Goal: Task Accomplishment & Management: Manage account settings

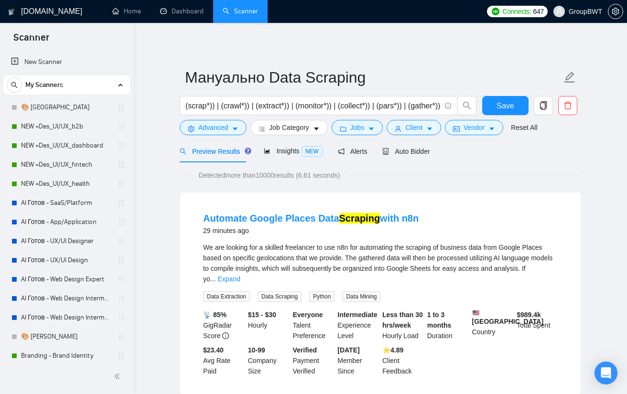
scroll to position [287, 0]
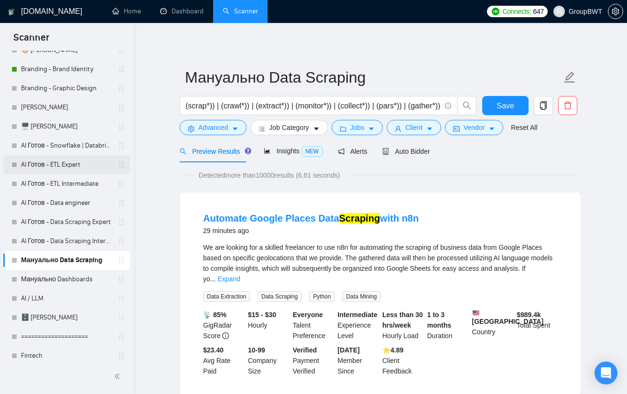
click at [60, 162] on link "AI Готов - ETL Expert" at bounding box center [66, 164] width 91 height 19
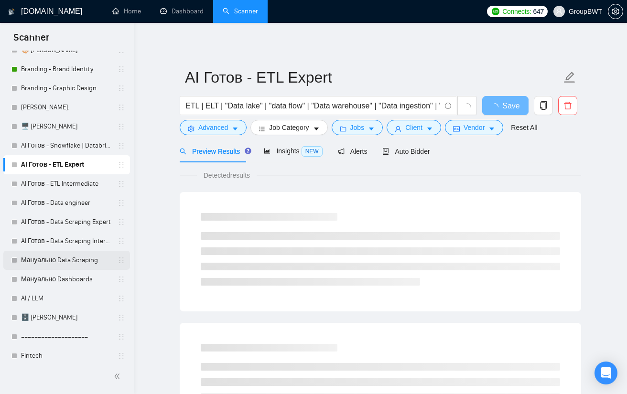
click at [64, 264] on link "Мануально Data Scraping" at bounding box center [66, 260] width 91 height 19
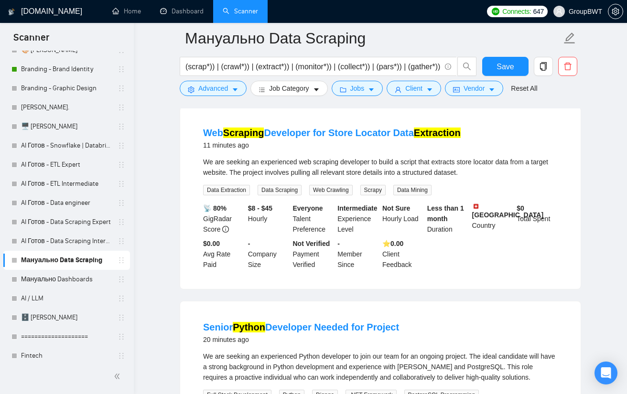
scroll to position [96, 0]
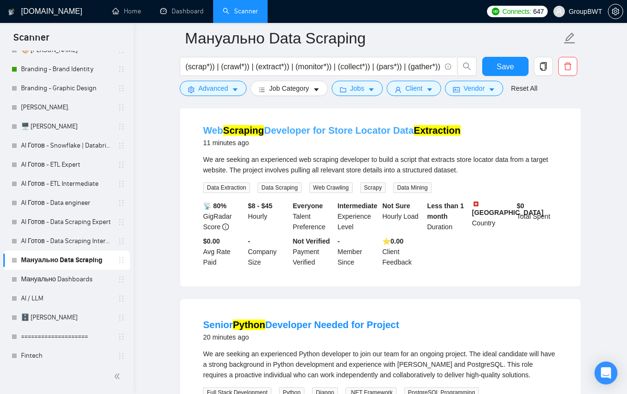
click at [317, 133] on link "Web Scraping Developer for Store Locator Data Extraction" at bounding box center [332, 130] width 258 height 11
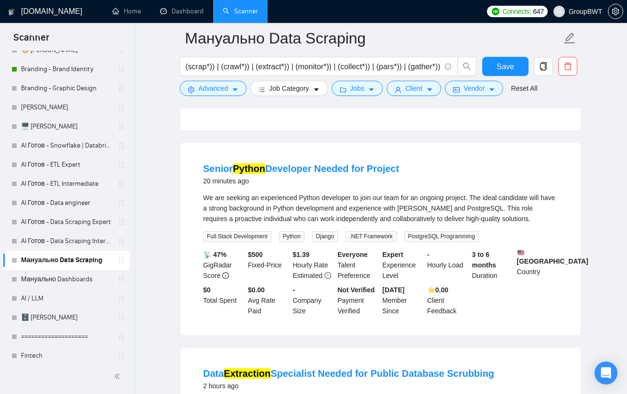
scroll to position [239, 0]
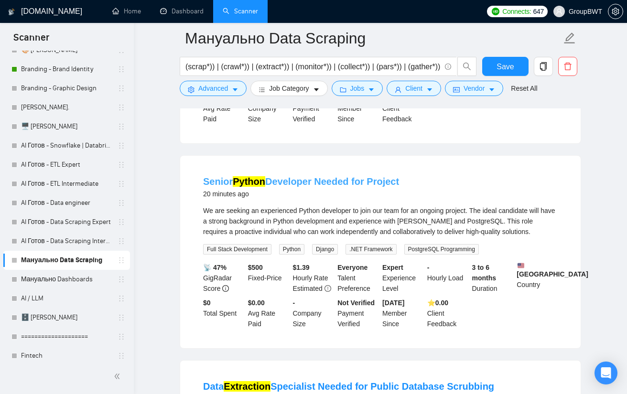
click at [303, 181] on link "Senior Python Developer Needed for Project" at bounding box center [301, 181] width 196 height 11
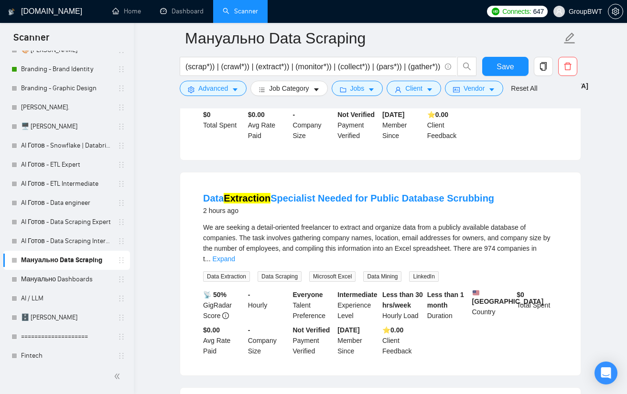
scroll to position [430, 0]
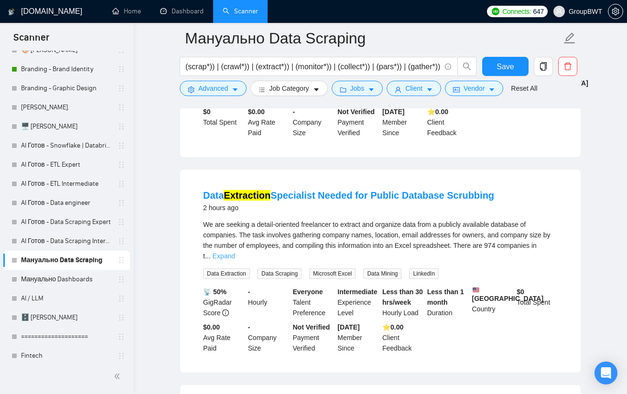
click at [235, 252] on link "Expand" at bounding box center [224, 256] width 22 height 8
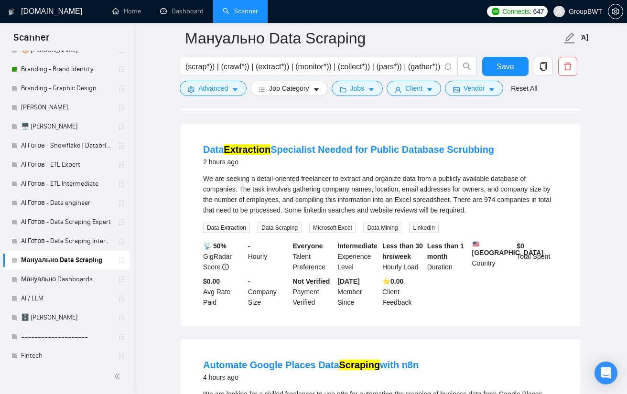
scroll to position [478, 0]
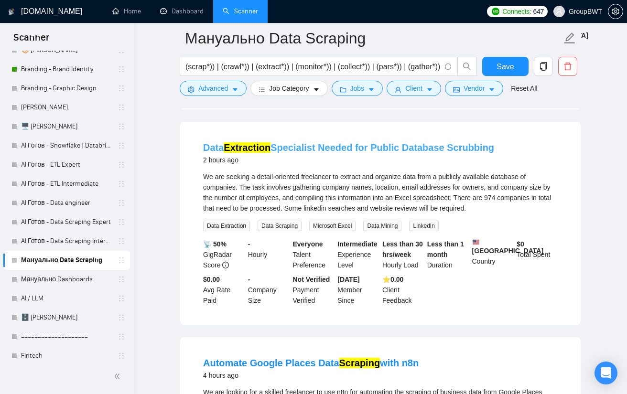
click at [302, 151] on link "Data Extraction Specialist Needed for Public Database Scrubbing" at bounding box center [348, 147] width 291 height 11
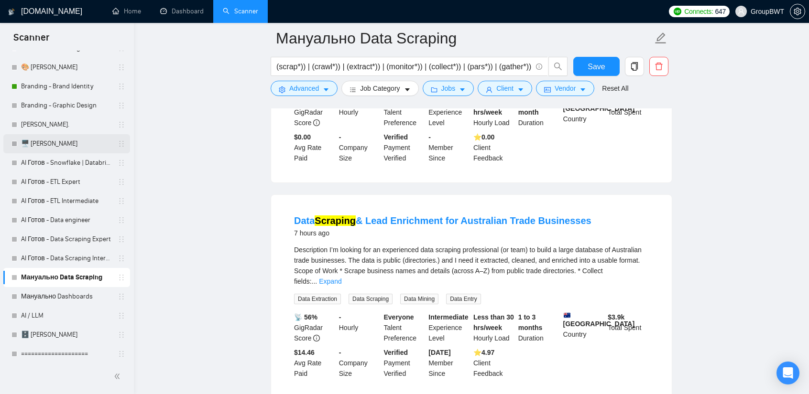
scroll to position [239, 0]
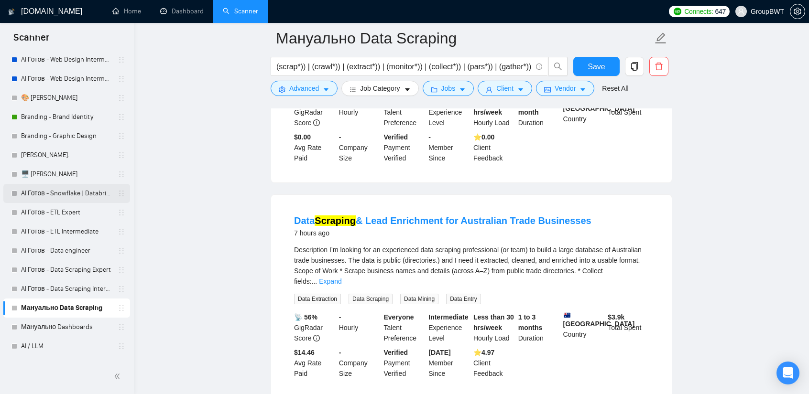
click at [68, 192] on link "AI Готов - Snowflake | Databricks" at bounding box center [66, 193] width 91 height 19
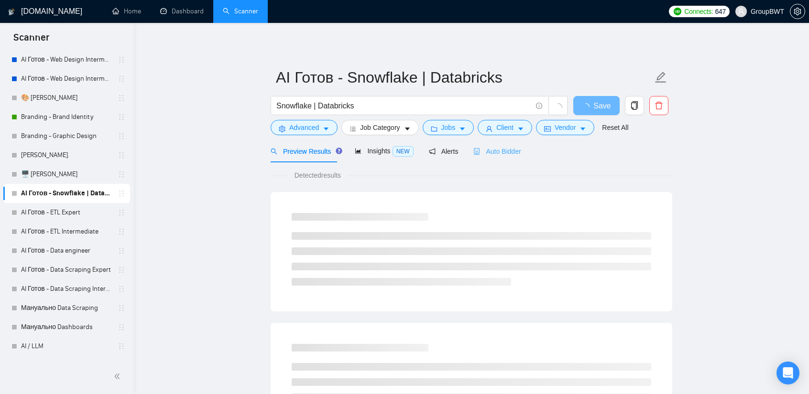
drag, startPoint x: 506, startPoint y: 164, endPoint x: 505, endPoint y: 155, distance: 9.2
click at [504, 154] on span "Auto Bidder" at bounding box center [496, 152] width 47 height 8
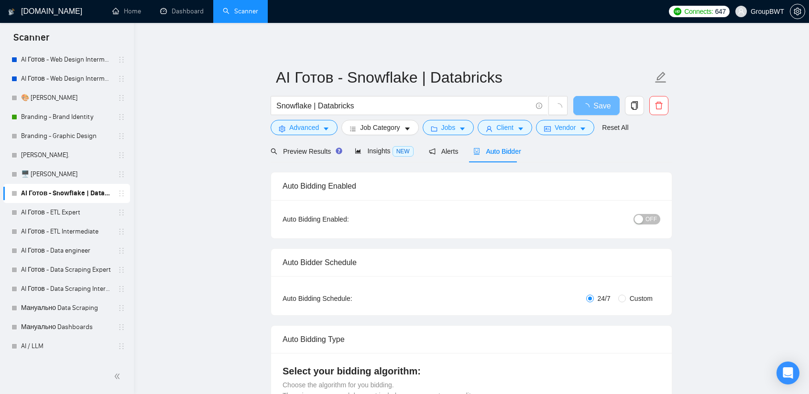
click at [626, 217] on div "button" at bounding box center [638, 219] width 9 height 9
click at [311, 125] on span "Advanced" at bounding box center [304, 127] width 30 height 11
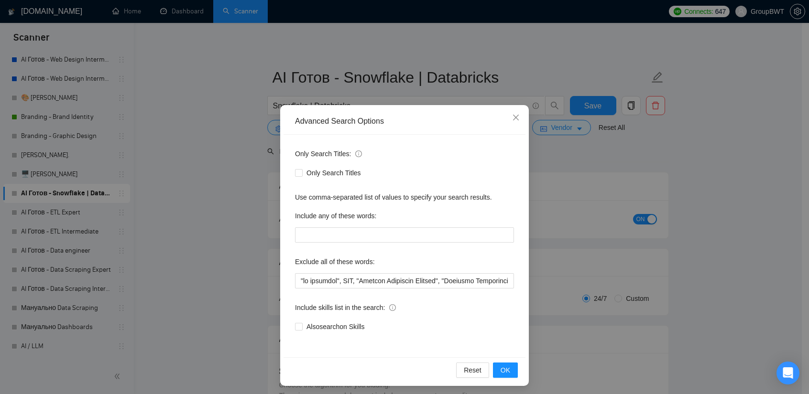
click at [222, 134] on div "Advanced Search Options Only Search Titles: Only Search Titles Use comma-separa…" at bounding box center [404, 197] width 809 height 394
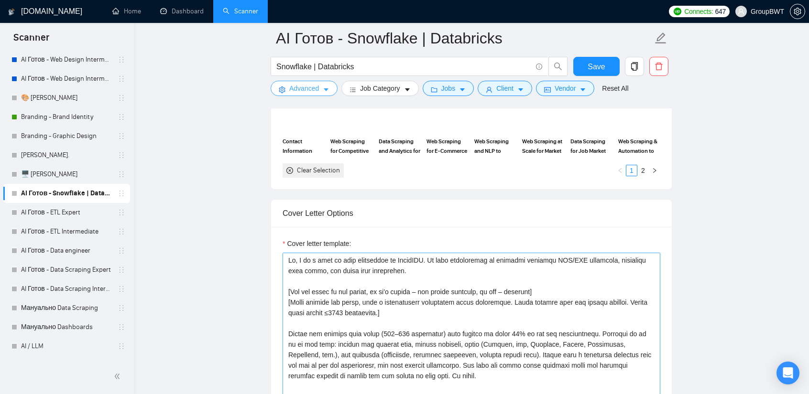
scroll to position [1003, 0]
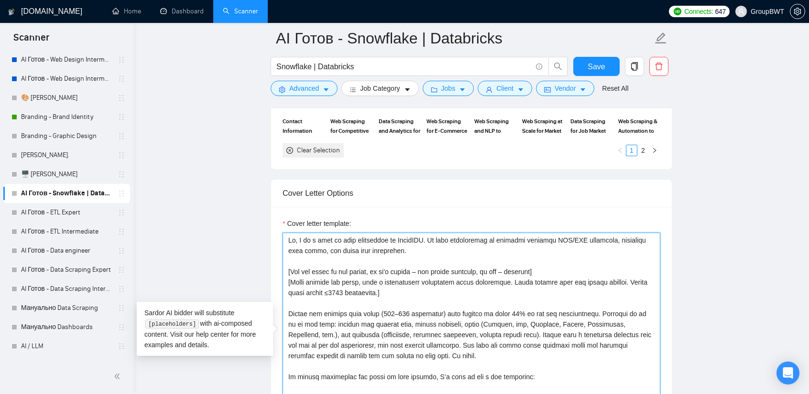
drag, startPoint x: 434, startPoint y: 237, endPoint x: 297, endPoint y: 236, distance: 137.1
click at [297, 236] on textarea "Cover letter template:" at bounding box center [470, 340] width 377 height 215
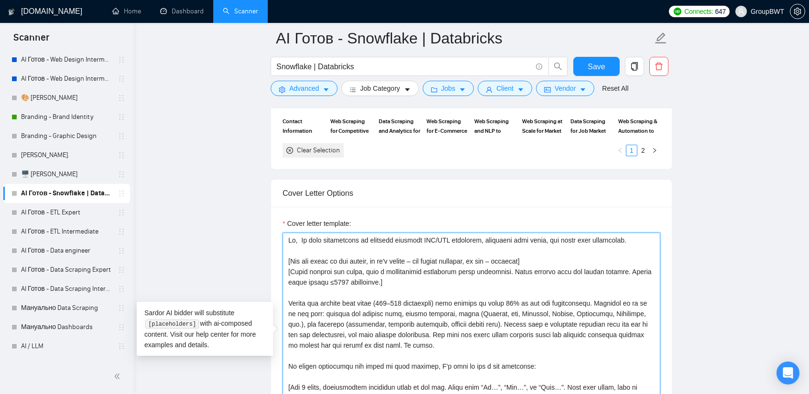
drag, startPoint x: 303, startPoint y: 240, endPoint x: 298, endPoint y: 238, distance: 5.6
click at [374, 237] on textarea "Cover letter template:" at bounding box center [470, 340] width 377 height 215
type textarea "Lo, ip dolo sitametcons ad elitsedd eiusmodt INC/UTL etdolorem, aliquaeni admi …"
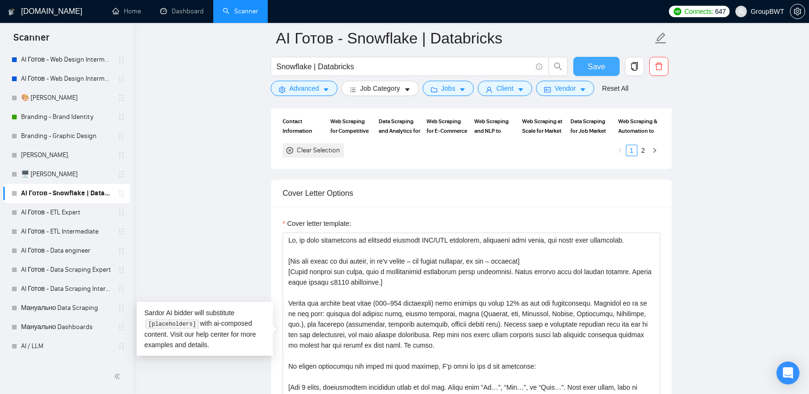
click at [588, 63] on span "Save" at bounding box center [595, 67] width 17 height 12
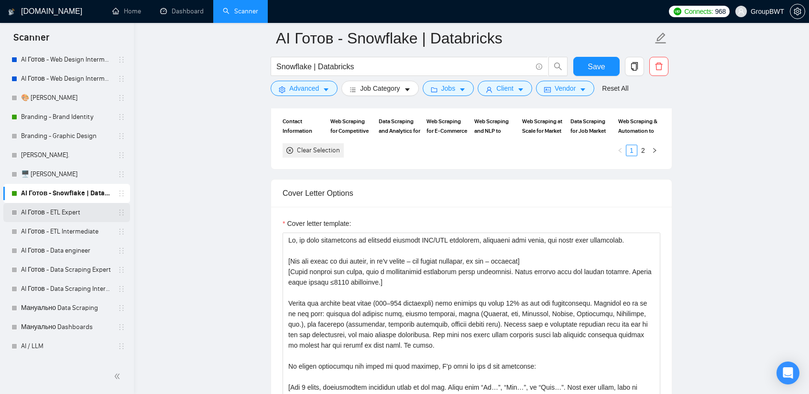
click at [75, 210] on link "AI Готов - ETL Expert" at bounding box center [66, 212] width 91 height 19
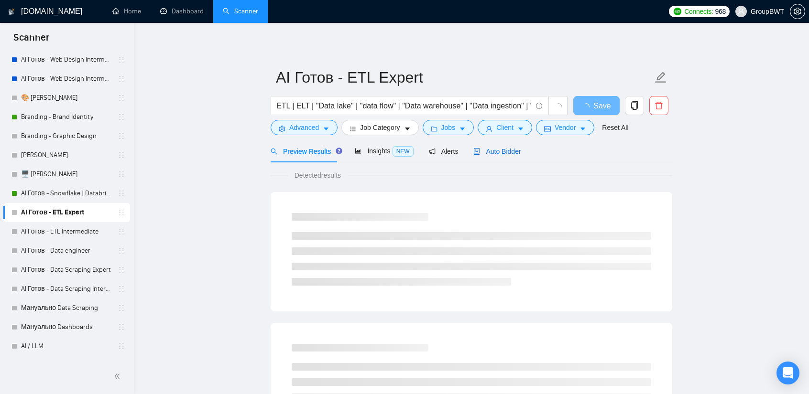
click at [512, 153] on span "Auto Bidder" at bounding box center [496, 152] width 47 height 8
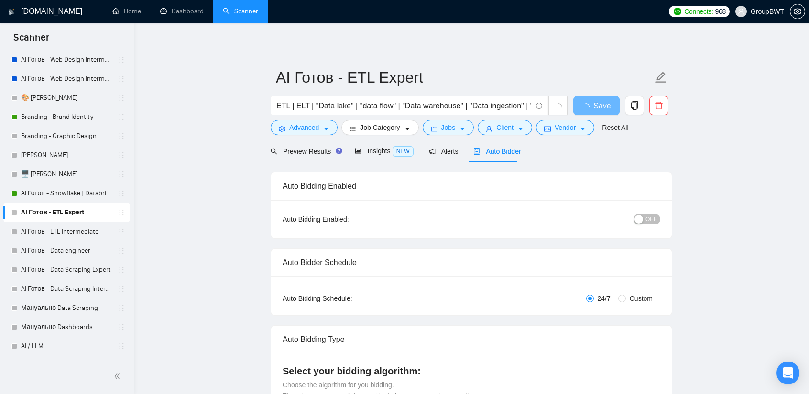
click at [626, 220] on span "OFF" at bounding box center [650, 219] width 11 height 11
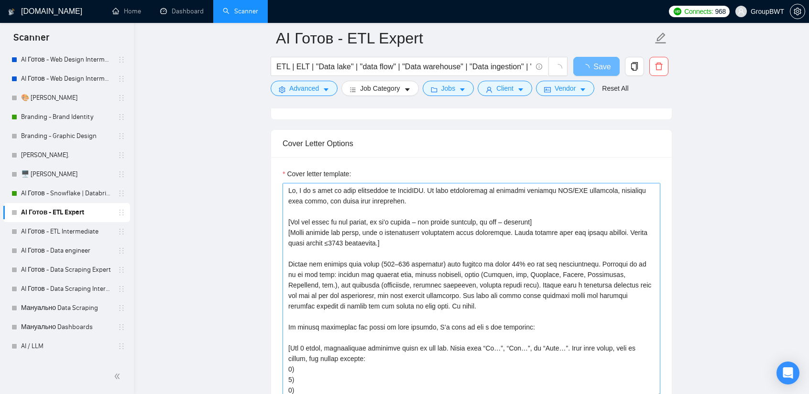
scroll to position [1051, 0]
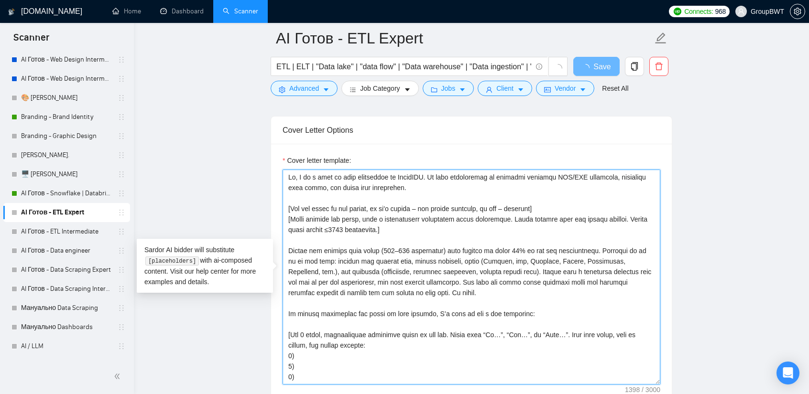
drag, startPoint x: 419, startPoint y: 183, endPoint x: 274, endPoint y: 169, distance: 145.0
click at [274, 169] on div "Cover letter template:" at bounding box center [471, 276] width 400 height 264
paste textarea "my team specializes in building scalable ETL/ELT pipelines, automated data flow…"
click at [411, 182] on textarea "Cover letter template:" at bounding box center [470, 277] width 377 height 215
drag, startPoint x: 420, startPoint y: 184, endPoint x: 225, endPoint y: 163, distance: 196.1
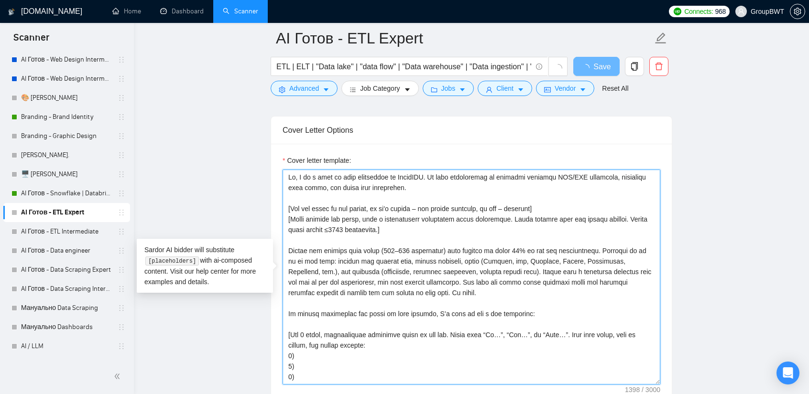
click at [225, 163] on main "AI Готов - ETL Expert ETL | ELT | "Data lake" | "data flow" | "Data warehouse" …" at bounding box center [471, 314] width 644 height 2655
paste textarea "my team specializes in building scalable ETL/ELT pipelines, automated data flow…"
type textarea "Lo, ip dolo sitametcons ad elitsedd eiusmodt INC/UTL etdolorem, aliquaeni admi …"
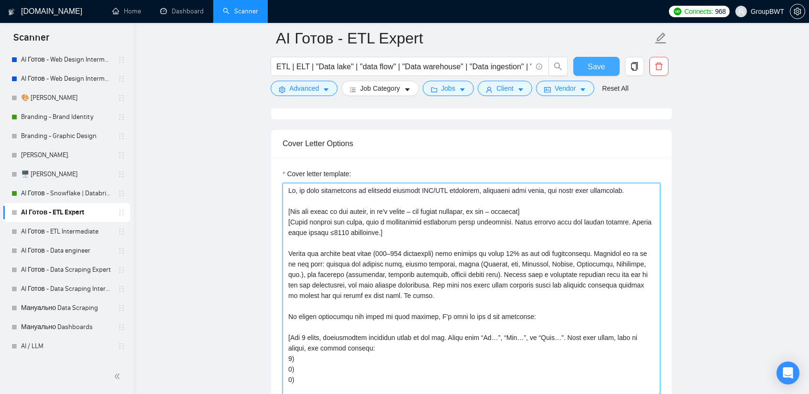
type textarea "Lo, ip dolo sitametcons ad elitsedd eiusmodt INC/UTL etdolorem, aliquaeni admi …"
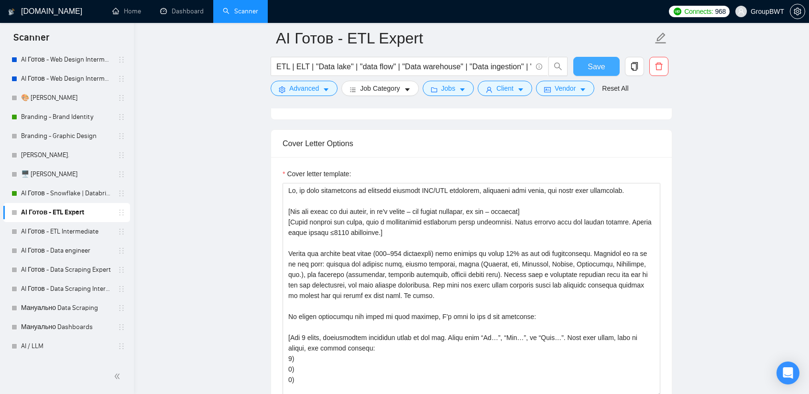
click at [594, 63] on span "Save" at bounding box center [595, 67] width 17 height 12
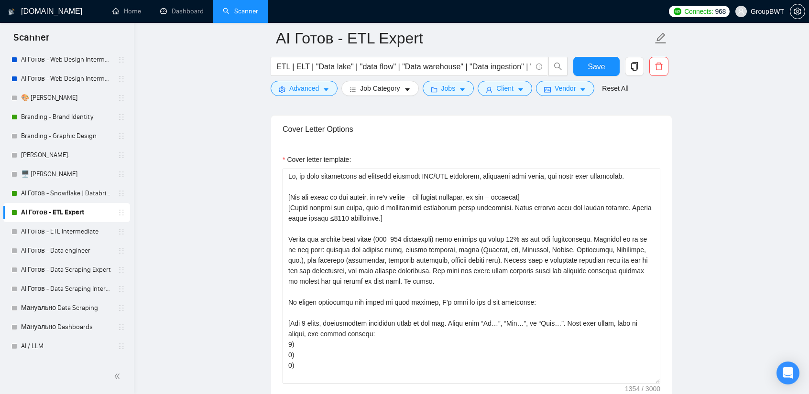
drag, startPoint x: 78, startPoint y: 231, endPoint x: 148, endPoint y: 237, distance: 70.1
click at [78, 231] on link "AI Готов - ETL Intermediate" at bounding box center [66, 231] width 91 height 19
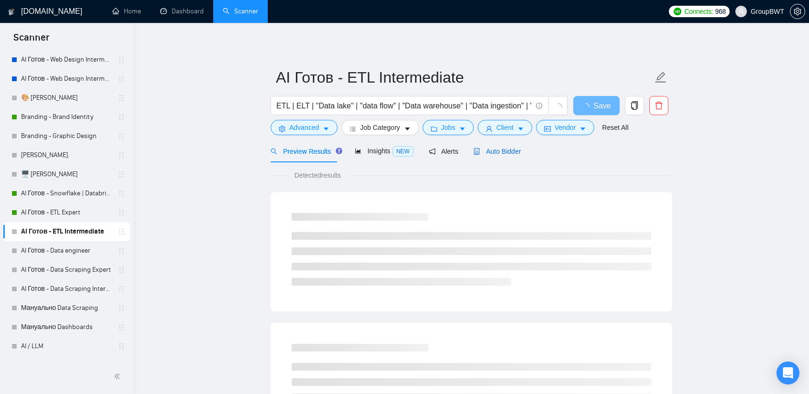
click at [481, 151] on span "Auto Bidder" at bounding box center [496, 152] width 47 height 8
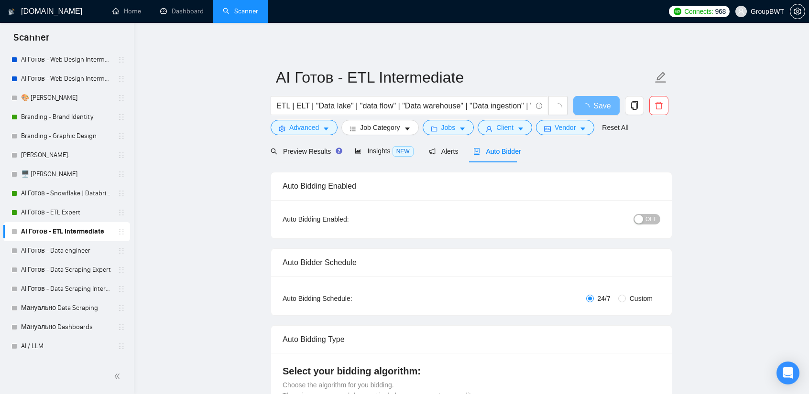
click at [626, 218] on span "OFF" at bounding box center [650, 219] width 11 height 11
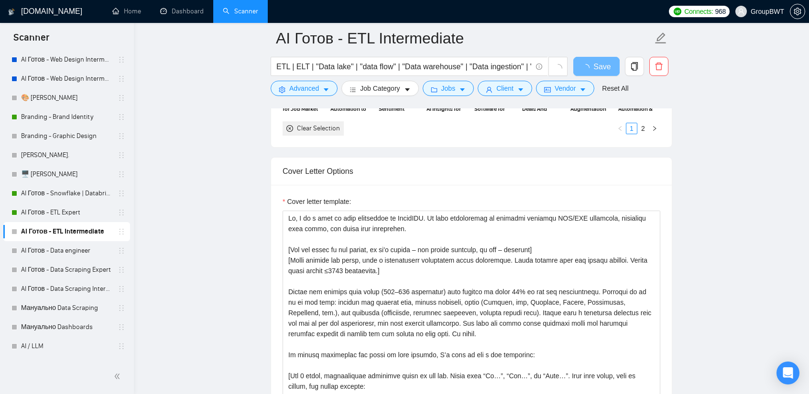
scroll to position [1003, 0]
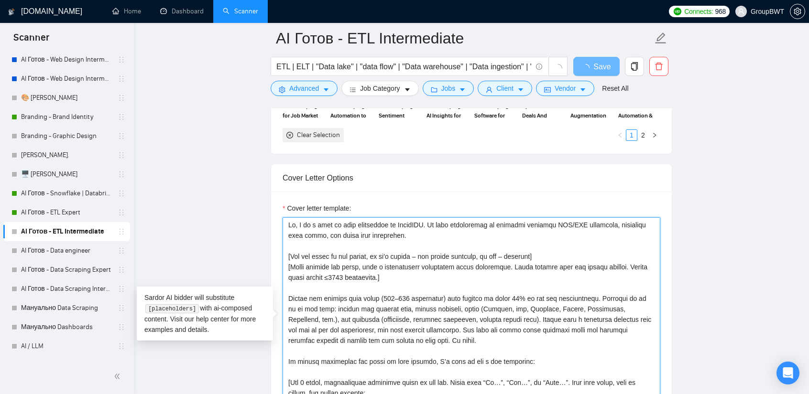
drag, startPoint x: 424, startPoint y: 231, endPoint x: 221, endPoint y: 209, distance: 203.8
click at [221, 209] on main "AI Готов - ETL Intermediate ETL | ELT | "Data lake" | "data flow" | "Data wareh…" at bounding box center [471, 363] width 644 height 2656
paste textarea "my team specializes in building scalable ETL/ELT pipelines, automated data flow…"
type textarea "Lo, ip dolo sitametcons ad elitsedd eiusmodt INC/UTL etdolorem, aliquaeni admi …"
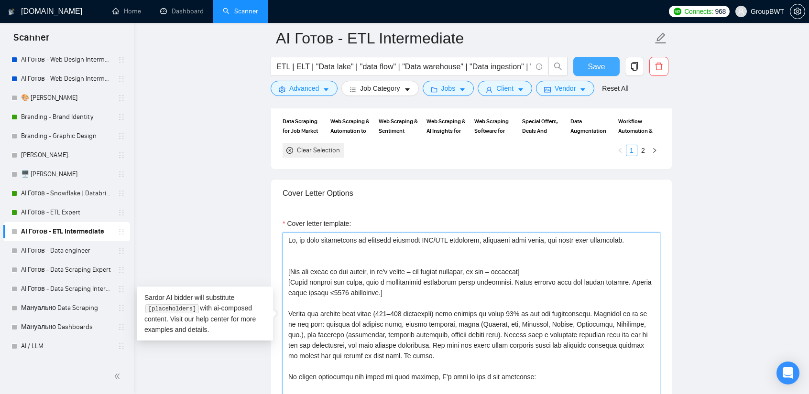
type textarea "Lo, ip dolo sitametcons ad elitsedd eiusmodt INC/UTL etdolorem, aliquaeni admi …"
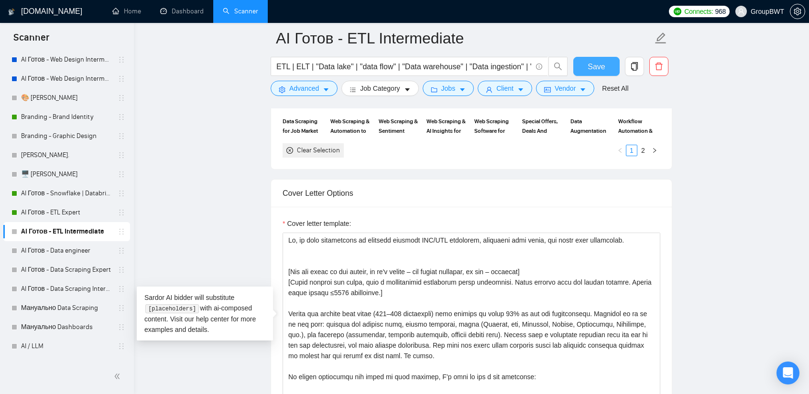
click at [597, 69] on span "Save" at bounding box center [595, 67] width 17 height 12
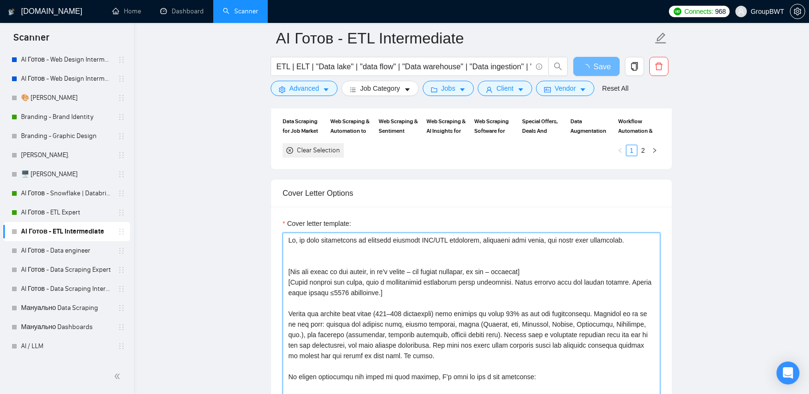
click at [479, 255] on textarea "Cover letter template:" at bounding box center [470, 340] width 377 height 215
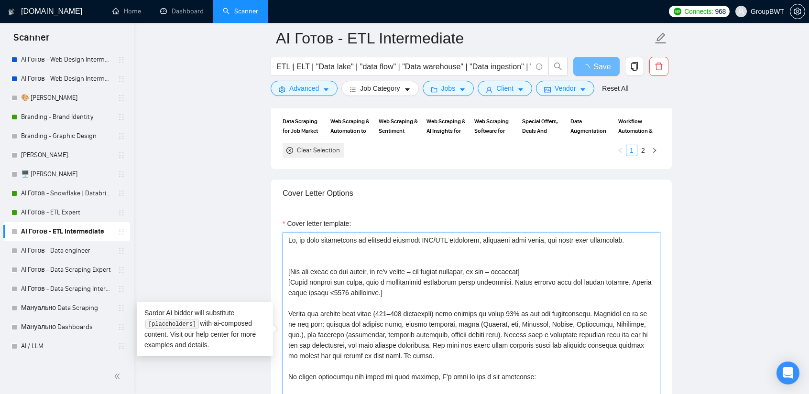
type textarea "Lo, ip dolo sitametcons ad elitsedd eiusmodt INC/UTL etdolorem, aliquaeni admi …"
click at [505, 252] on textarea "Cover letter template:" at bounding box center [470, 340] width 377 height 215
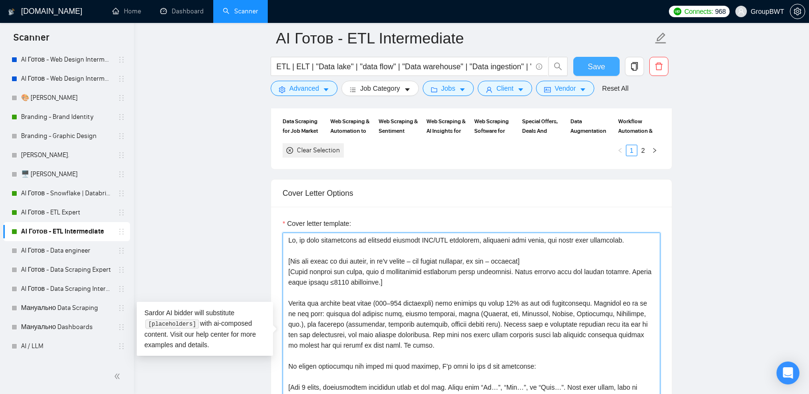
type textarea "Lo, ip dolo sitametcons ad elitsedd eiusmodt INC/UTL etdolorem, aliquaeni admi …"
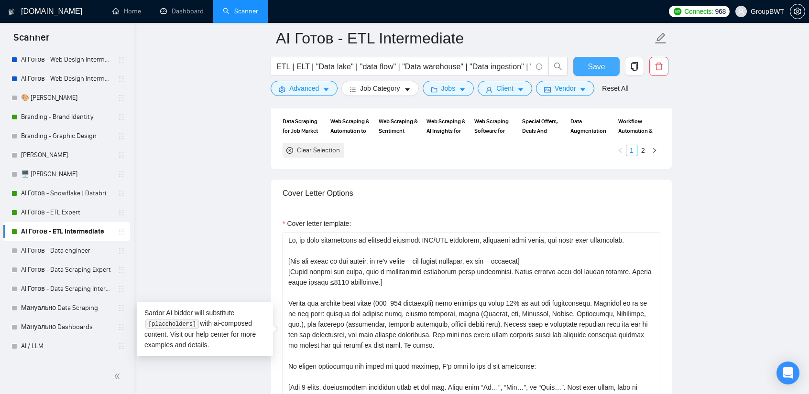
click at [602, 74] on button "Save" at bounding box center [596, 66] width 46 height 19
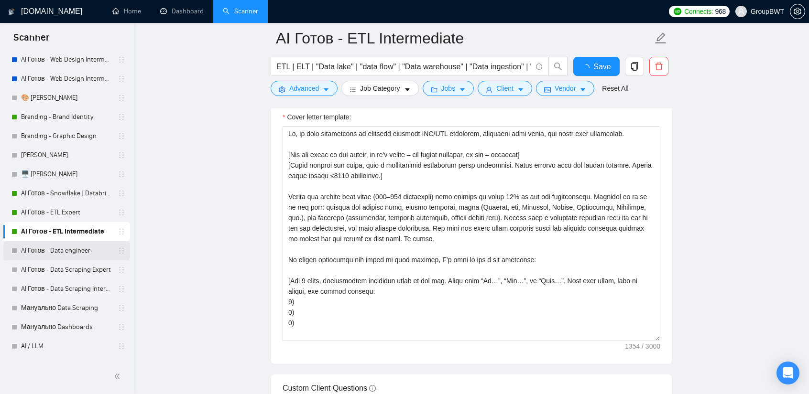
click at [46, 253] on link "AI Готов - Data engineer" at bounding box center [66, 250] width 91 height 19
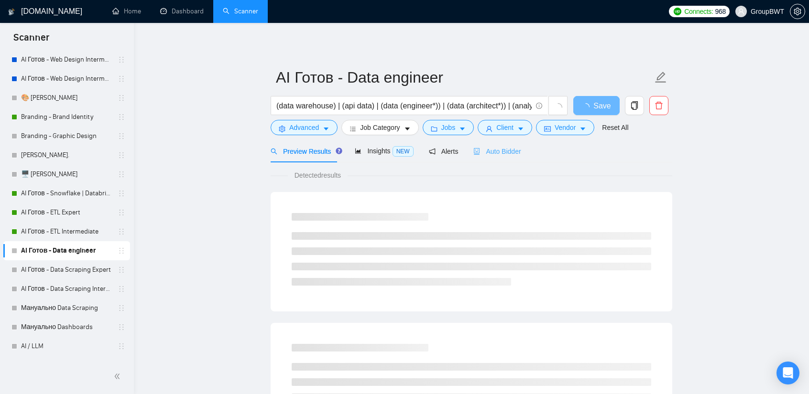
click at [502, 144] on div "Auto Bidder" at bounding box center [496, 151] width 47 height 22
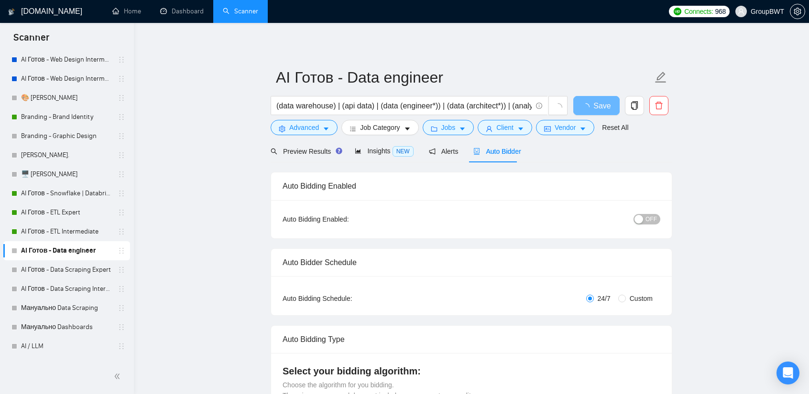
click at [626, 217] on span "OFF" at bounding box center [650, 219] width 11 height 11
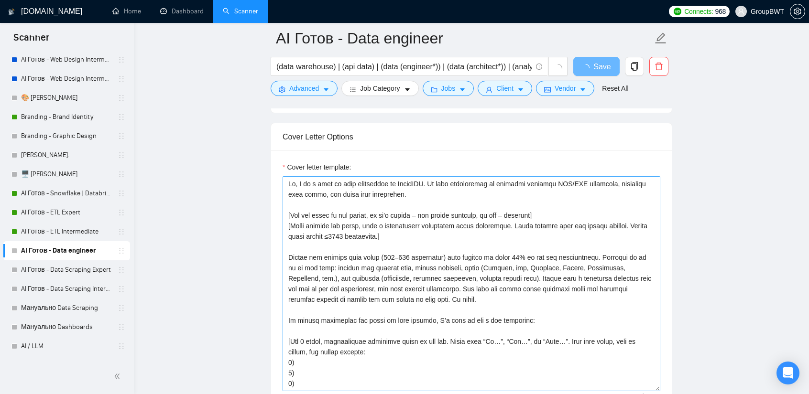
scroll to position [1051, 0]
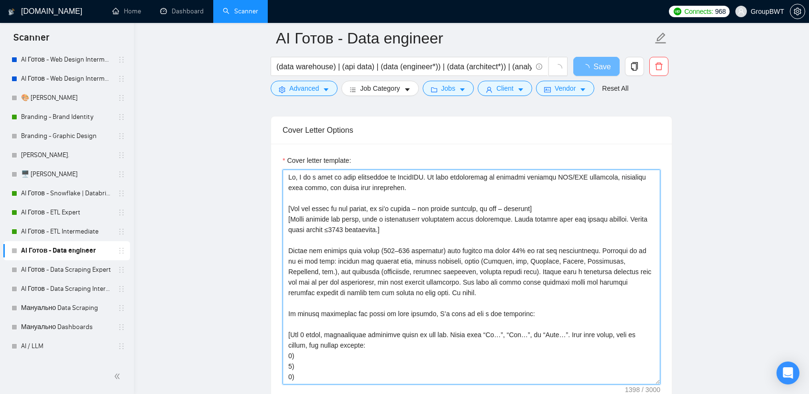
drag, startPoint x: 422, startPoint y: 184, endPoint x: 216, endPoint y: 163, distance: 207.0
click at [217, 163] on main "AI Готов - Data engineer (data warehouse) | (api data) | (data (engineer*)) | (…" at bounding box center [471, 313] width 644 height 2652
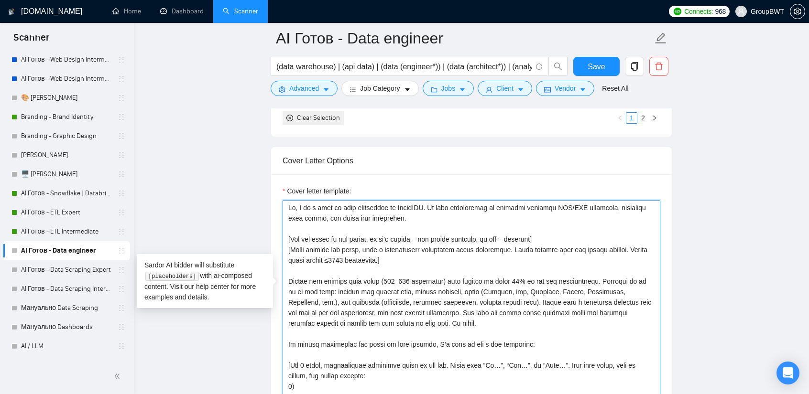
paste textarea "my team specializes in building scalable ETL/ELT pipelines, automated data flow…"
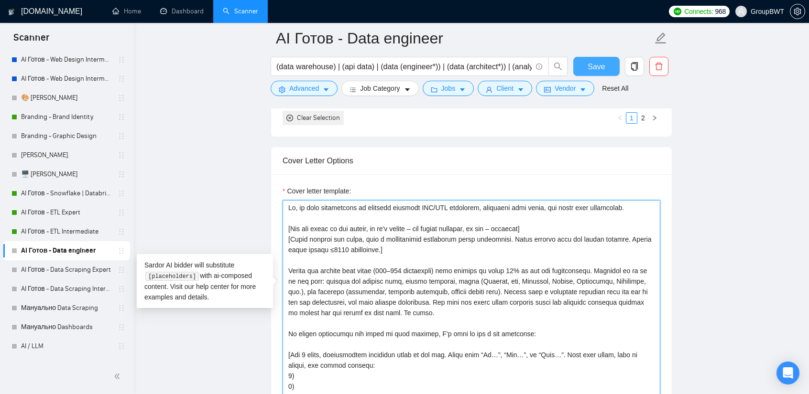
type textarea "Lo, ip dolo sitametcons ad elitsedd eiusmodt INC/UTL etdolorem, aliquaeni admi …"
click at [605, 61] on button "Save" at bounding box center [596, 66] width 46 height 19
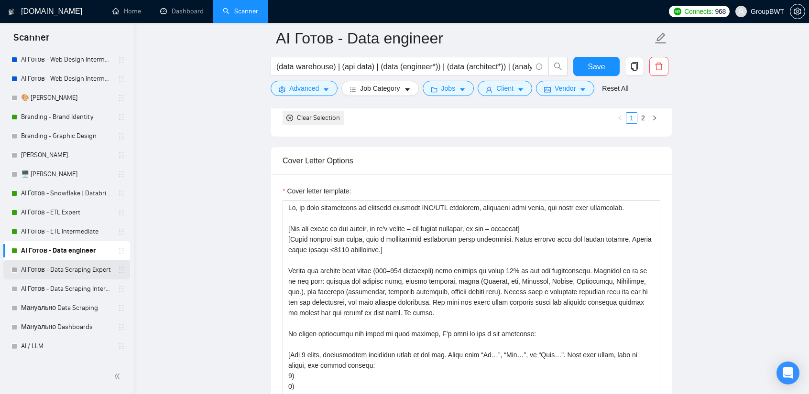
drag, startPoint x: 52, startPoint y: 269, endPoint x: 94, endPoint y: 261, distance: 42.3
click at [52, 269] on link "AI Готов - Data Scraping Expert" at bounding box center [66, 269] width 91 height 19
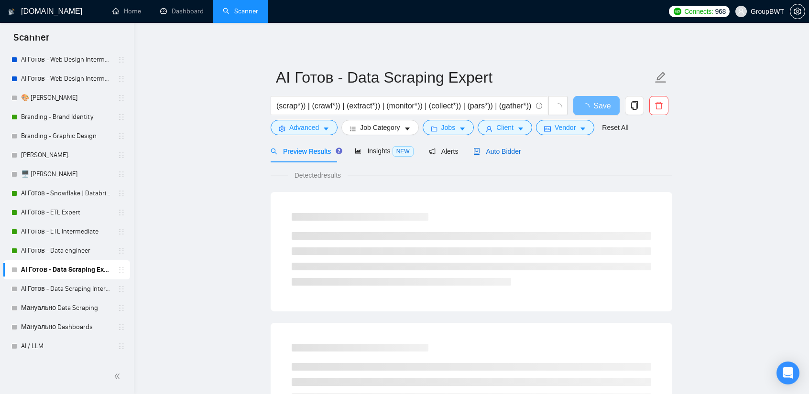
click at [512, 151] on span "Auto Bidder" at bounding box center [496, 152] width 47 height 8
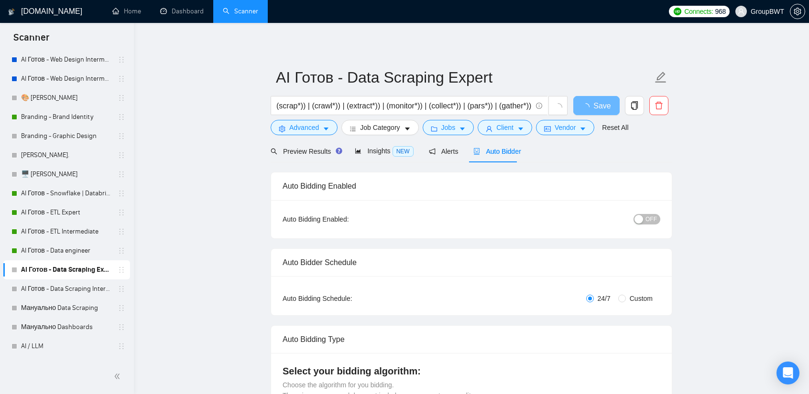
click at [626, 219] on span "OFF" at bounding box center [650, 219] width 11 height 11
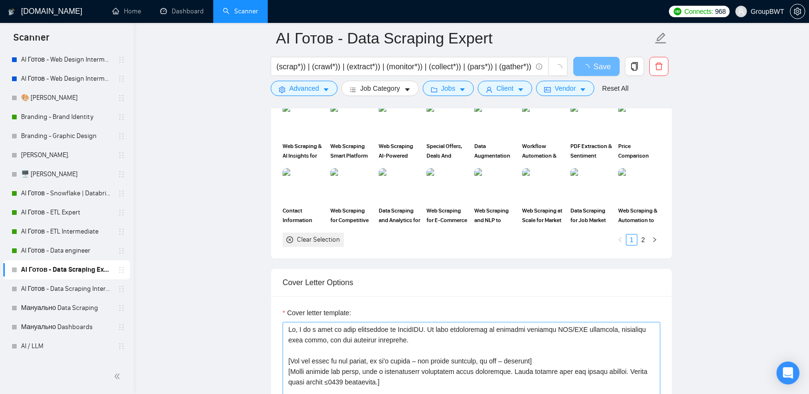
scroll to position [1051, 0]
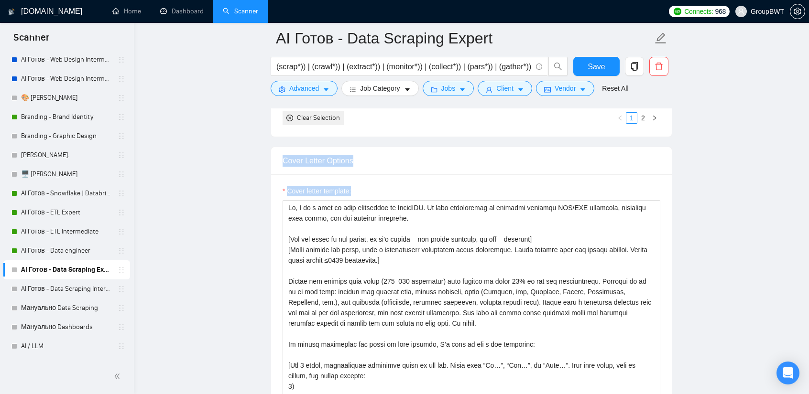
drag, startPoint x: 430, startPoint y: 179, endPoint x: 300, endPoint y: 180, distance: 130.0
click at [242, 167] on main "AI Готов - Data Scraping Expert (scrap*)) | (crawl*)) | (extract*)) | (monitor*…" at bounding box center [471, 365] width 644 height 2756
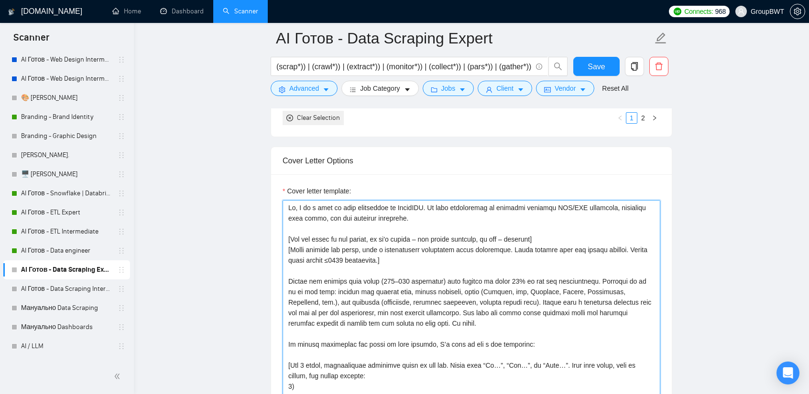
click at [408, 206] on textarea "Cover letter template:" at bounding box center [470, 307] width 377 height 215
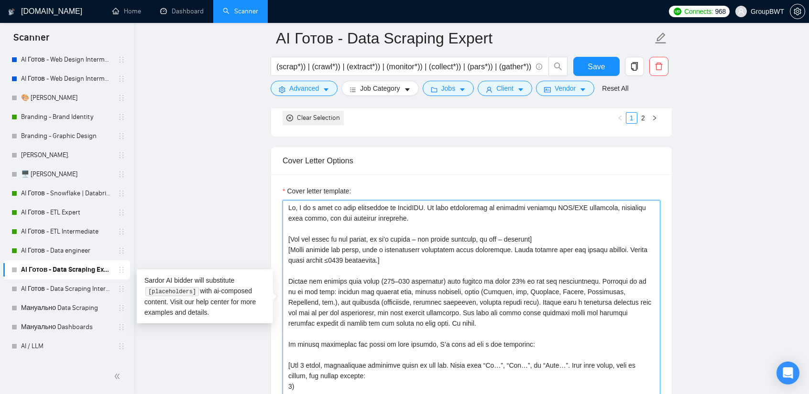
drag, startPoint x: 425, startPoint y: 216, endPoint x: 249, endPoint y: 204, distance: 175.8
click at [240, 197] on main "AI Готов - Data Scraping Expert (scrap*)) | (crawl*)) | (extract*)) | (monitor*…" at bounding box center [471, 365] width 644 height 2756
paste textarea "my team specializes in building scalable ETL/ELT pipelines, automated data flow…"
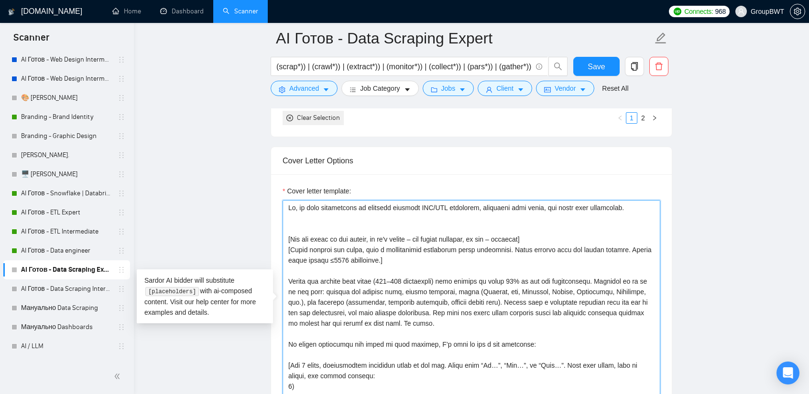
click at [314, 225] on textarea "Cover letter template:" at bounding box center [470, 307] width 377 height 215
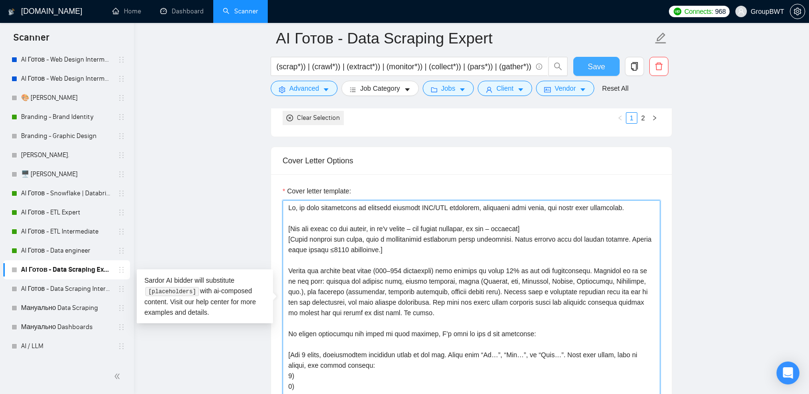
type textarea "Lo, ip dolo sitametcons ad elitsedd eiusmodt INC/UTL etdolorem, aliquaeni admi …"
click at [595, 65] on span "Save" at bounding box center [595, 67] width 17 height 12
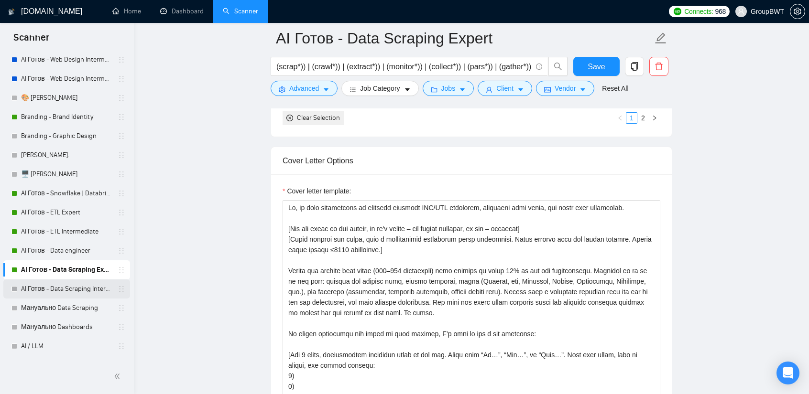
click at [60, 290] on link "AI Готов - Data Scraping Intermediate" at bounding box center [66, 289] width 91 height 19
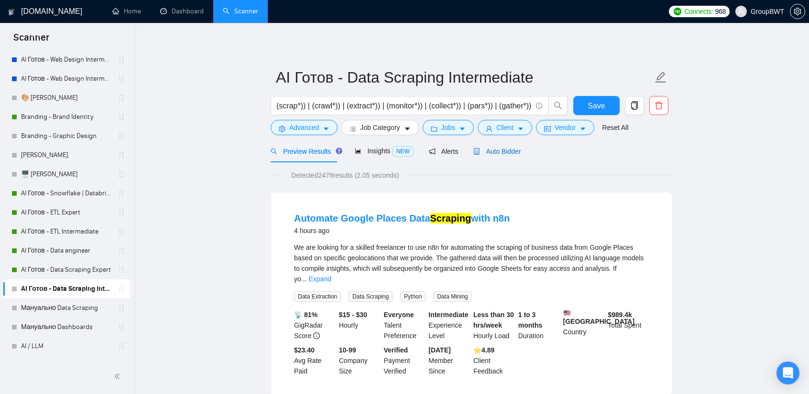
click at [489, 153] on span "Auto Bidder" at bounding box center [496, 152] width 47 height 8
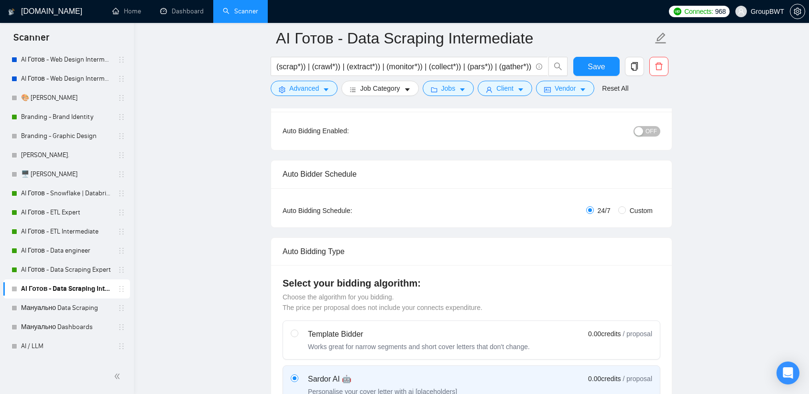
click at [626, 131] on span "OFF" at bounding box center [650, 131] width 11 height 11
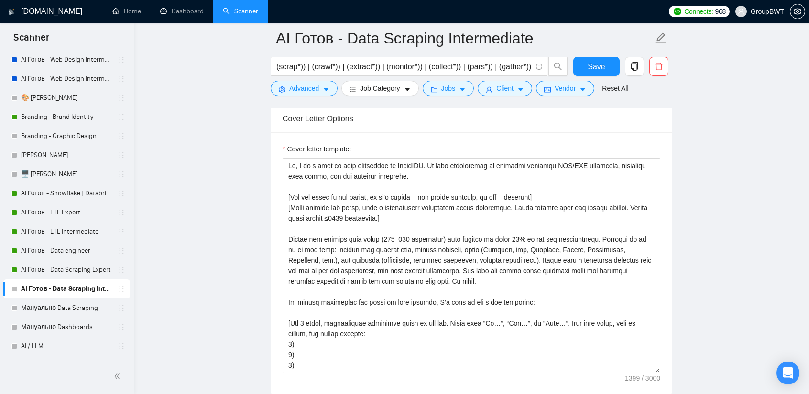
scroll to position [1099, 0]
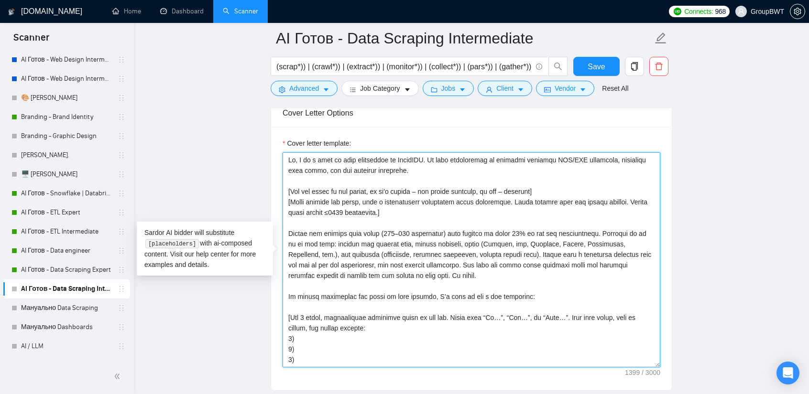
drag, startPoint x: 420, startPoint y: 172, endPoint x: 218, endPoint y: 155, distance: 201.9
click at [218, 155] on main "AI Готов - Data Scraping Intermediate (scrap*)) | (crawl*)) | (extract*)) | (mo…" at bounding box center [471, 319] width 644 height 2760
paste textarea "my team specializes in building scalable ETL/ELT pipelines, automated data flow…"
click at [536, 172] on textarea "Cover letter template:" at bounding box center [470, 259] width 377 height 215
drag, startPoint x: 434, startPoint y: 154, endPoint x: 456, endPoint y: 159, distance: 23.0
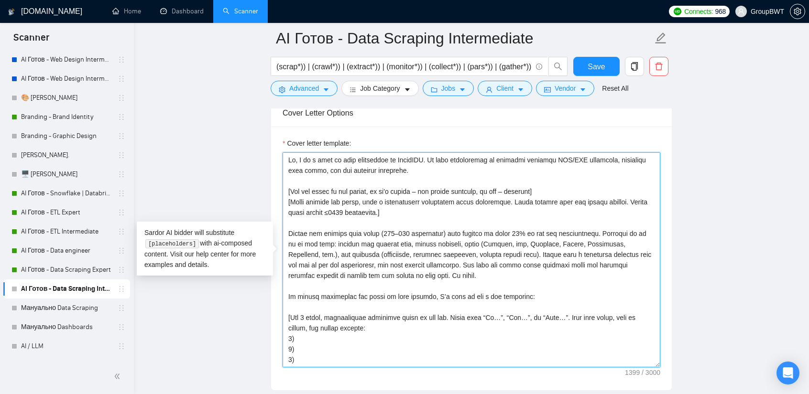
click at [350, 155] on textarea "Cover letter template:" at bounding box center [470, 259] width 377 height 215
click at [464, 157] on textarea "Cover letter template:" at bounding box center [470, 259] width 377 height 215
drag, startPoint x: 438, startPoint y: 157, endPoint x: 297, endPoint y: 157, distance: 140.5
click at [297, 157] on textarea "Cover letter template:" at bounding box center [470, 259] width 377 height 215
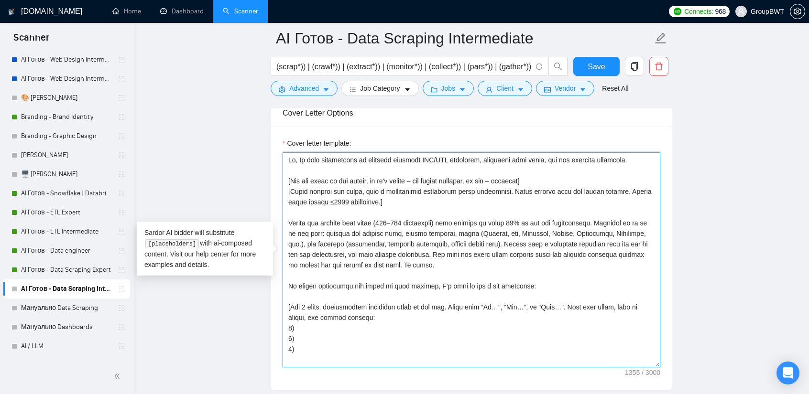
click at [300, 156] on textarea "Cover letter template:" at bounding box center [470, 259] width 377 height 215
click at [330, 159] on textarea "Cover letter template:" at bounding box center [470, 259] width 377 height 215
click at [561, 162] on textarea "Cover letter template:" at bounding box center [470, 259] width 377 height 215
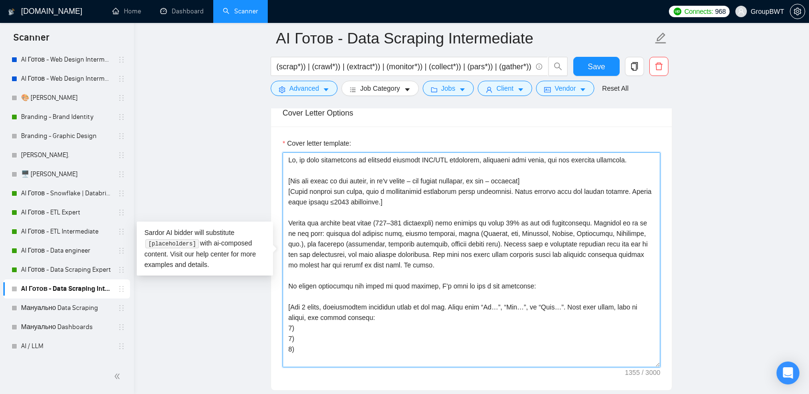
drag, startPoint x: 550, startPoint y: 156, endPoint x: 588, endPoint y: 155, distance: 37.3
click at [588, 155] on textarea "Cover letter template:" at bounding box center [470, 259] width 377 height 215
click at [366, 156] on textarea "Cover letter template:" at bounding box center [470, 259] width 377 height 215
paste textarea "web scraping"
click at [548, 170] on textarea "Cover letter template:" at bounding box center [470, 259] width 377 height 215
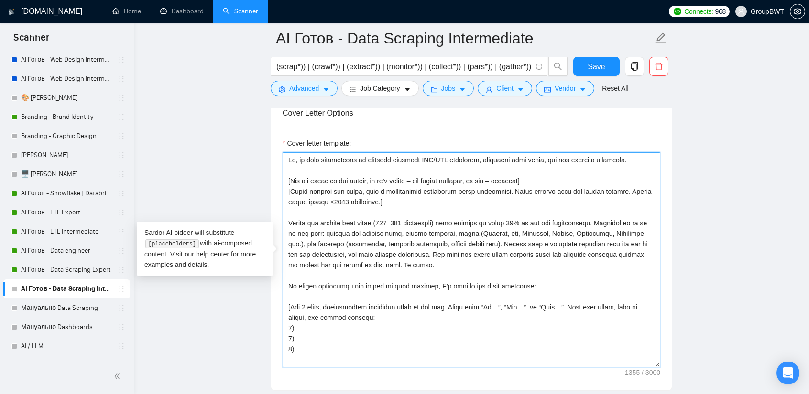
click at [617, 158] on textarea "Cover letter template:" at bounding box center [470, 259] width 377 height 215
type textarea "Lo, ip dolo sitametcons ad elitsedd eiusmodt INC/UTL etdolorem, aliquaeni admi …"
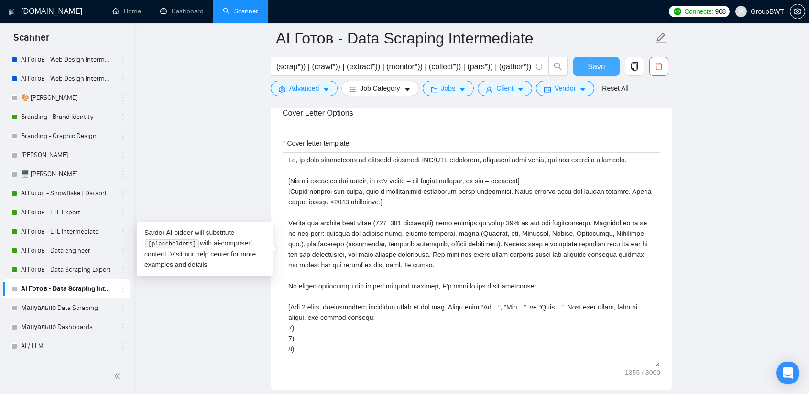
click at [591, 62] on span "Save" at bounding box center [595, 67] width 17 height 12
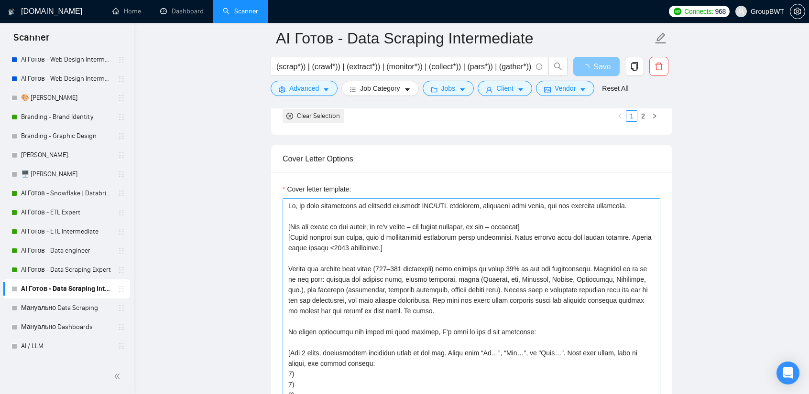
scroll to position [1051, 0]
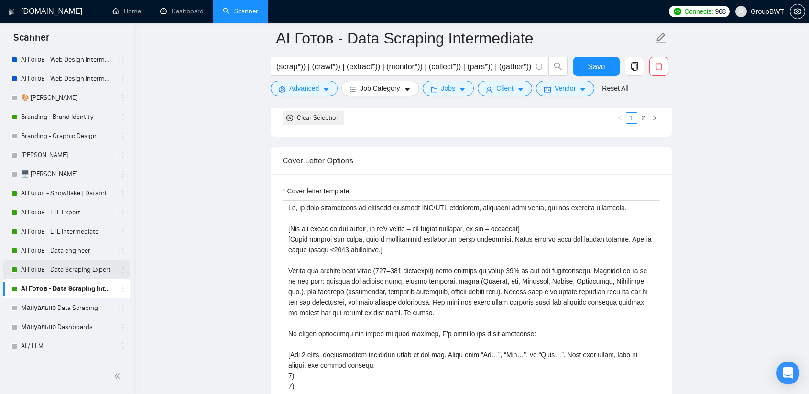
click at [52, 272] on link "AI Готов - Data Scraping Expert" at bounding box center [66, 269] width 91 height 19
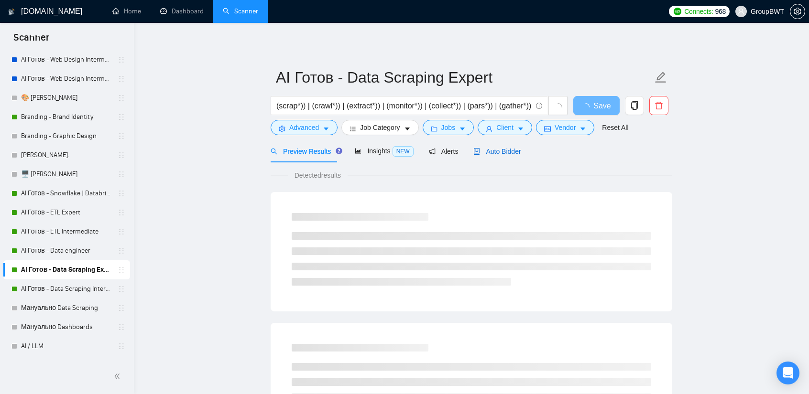
click at [493, 151] on span "Auto Bidder" at bounding box center [496, 152] width 47 height 8
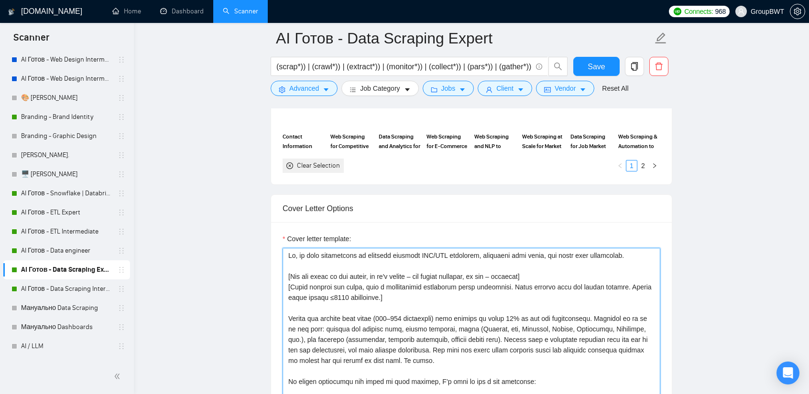
click at [579, 251] on textarea "Cover letter template:" at bounding box center [470, 355] width 377 height 215
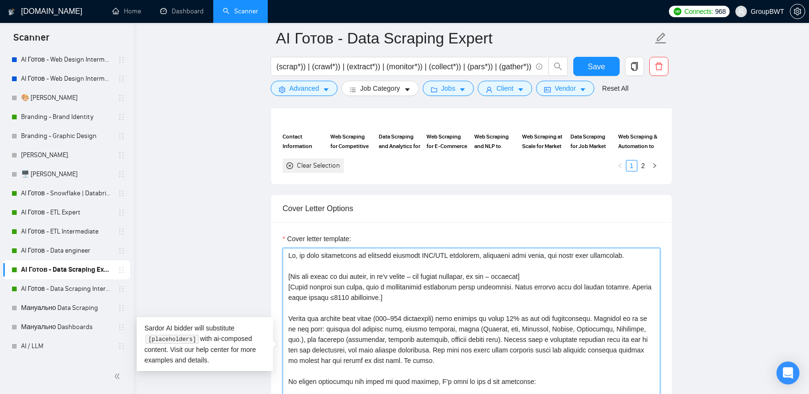
click at [579, 251] on textarea "Cover letter template:" at bounding box center [470, 355] width 377 height 215
paste textarea "web scraping solution"
type textarea "Lo, ip dolo sitametcons ad elitsedd eiusmodt INC/UTL etdolorem, aliquaeni admi …"
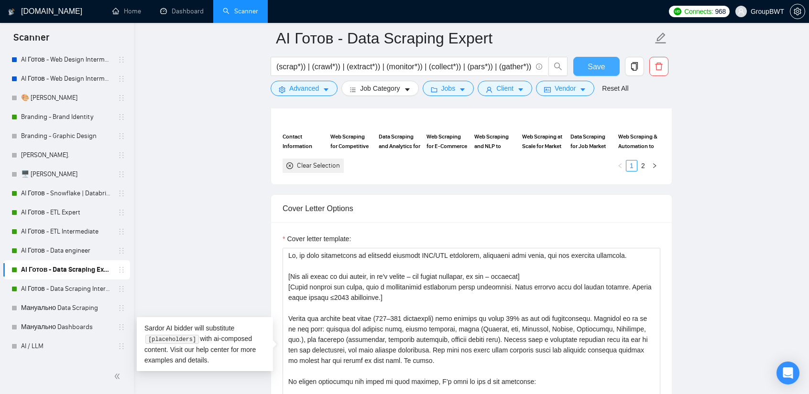
click at [592, 66] on span "Save" at bounding box center [595, 67] width 17 height 12
